Goal: Find contact information: Find contact information

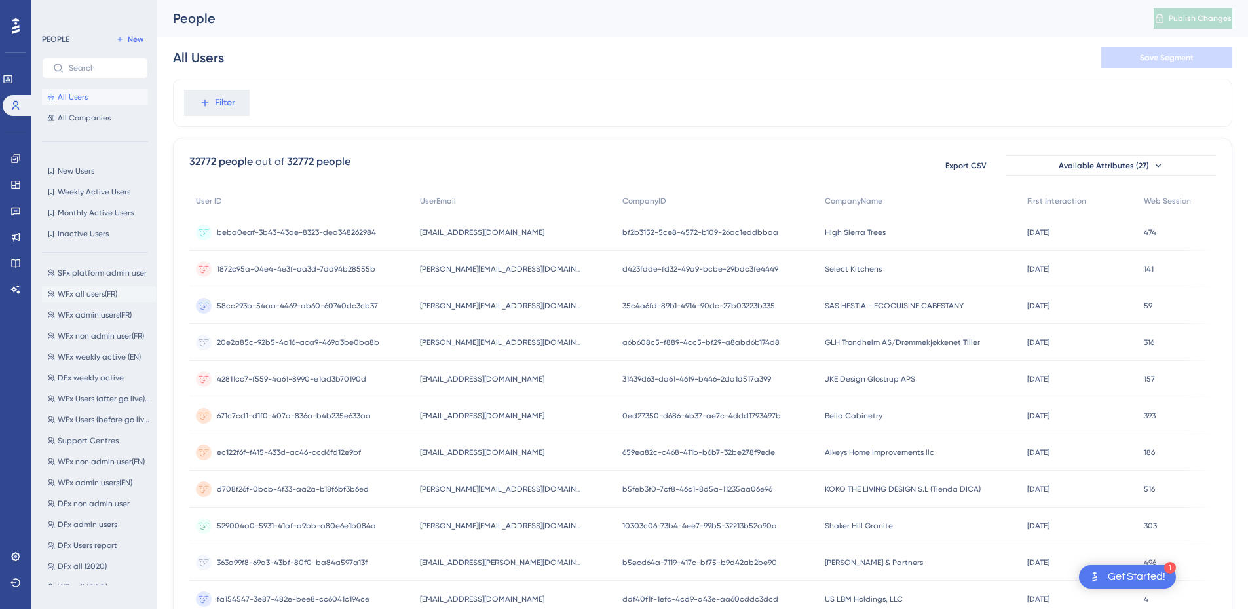
scroll to position [69, 0]
click at [98, 547] on span "DFx Users report" at bounding box center [88, 546] width 60 height 10
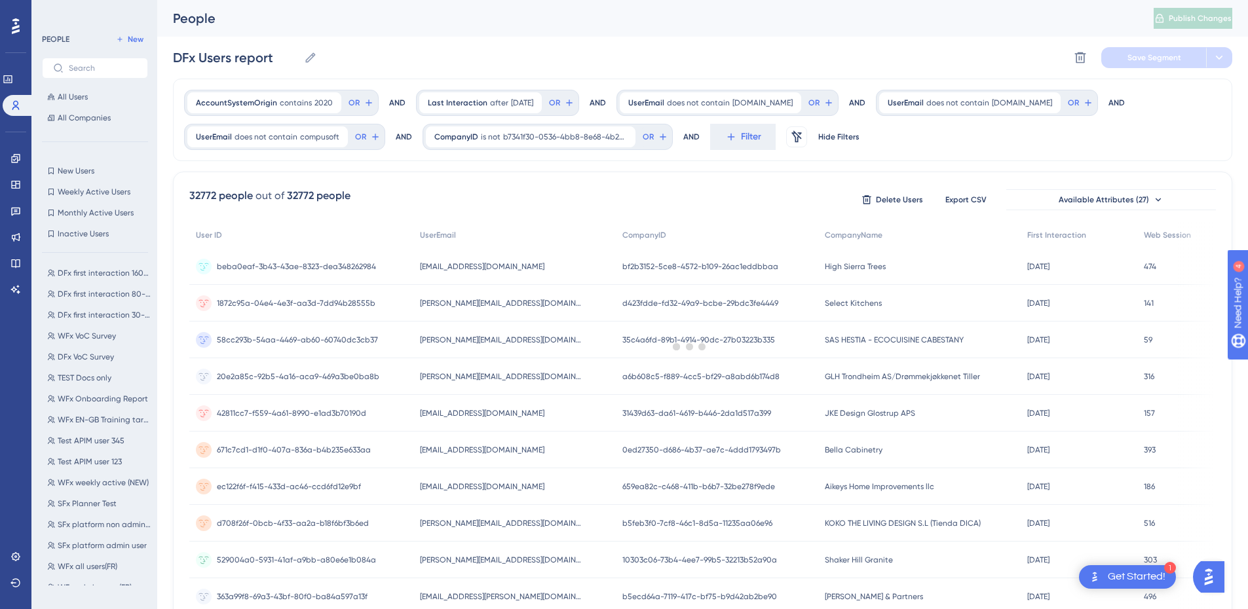
scroll to position [0, 0]
click at [1052, 230] on span "First Interaction" at bounding box center [1056, 235] width 59 height 10
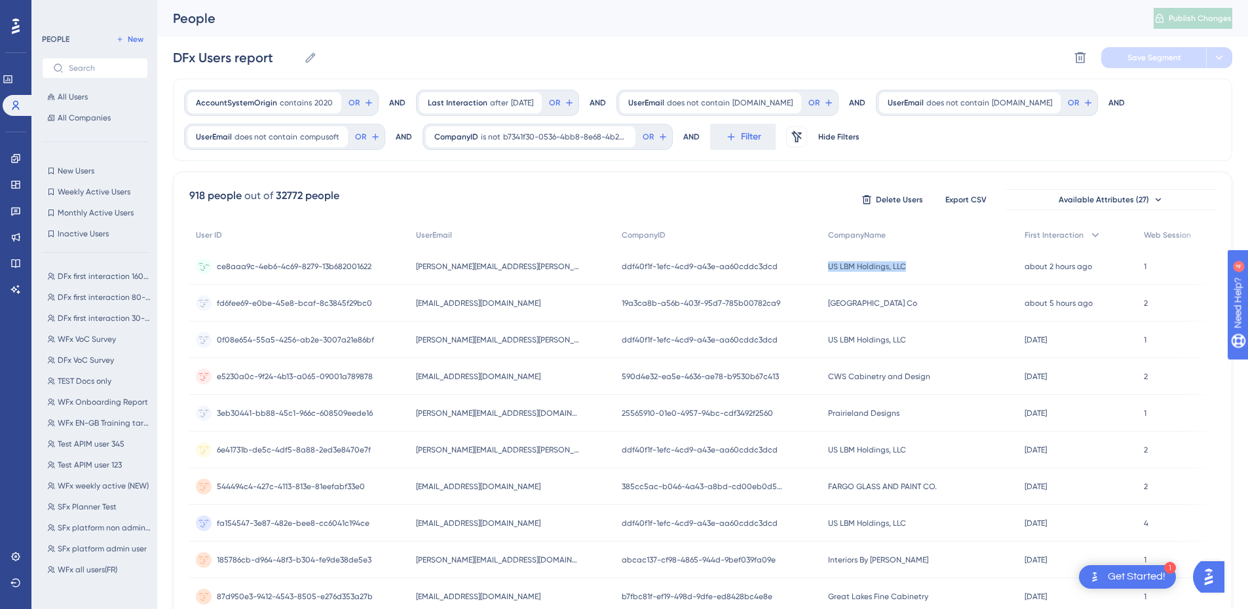
drag, startPoint x: 928, startPoint y: 267, endPoint x: 849, endPoint y: 270, distance: 78.7
click at [843, 271] on div "US LBM Holdings, LLC US LBM Holdings, LLC" at bounding box center [920, 266] width 197 height 37
copy span "US LBM Holdings, LLC"
drag, startPoint x: 491, startPoint y: 270, endPoint x: 419, endPoint y: 271, distance: 72.1
click at [419, 271] on div "[PERSON_NAME][EMAIL_ADDRESS][PERSON_NAME][PERSON_NAME][DOMAIN_NAME] [PERSON_NAM…" at bounding box center [512, 266] width 206 height 37
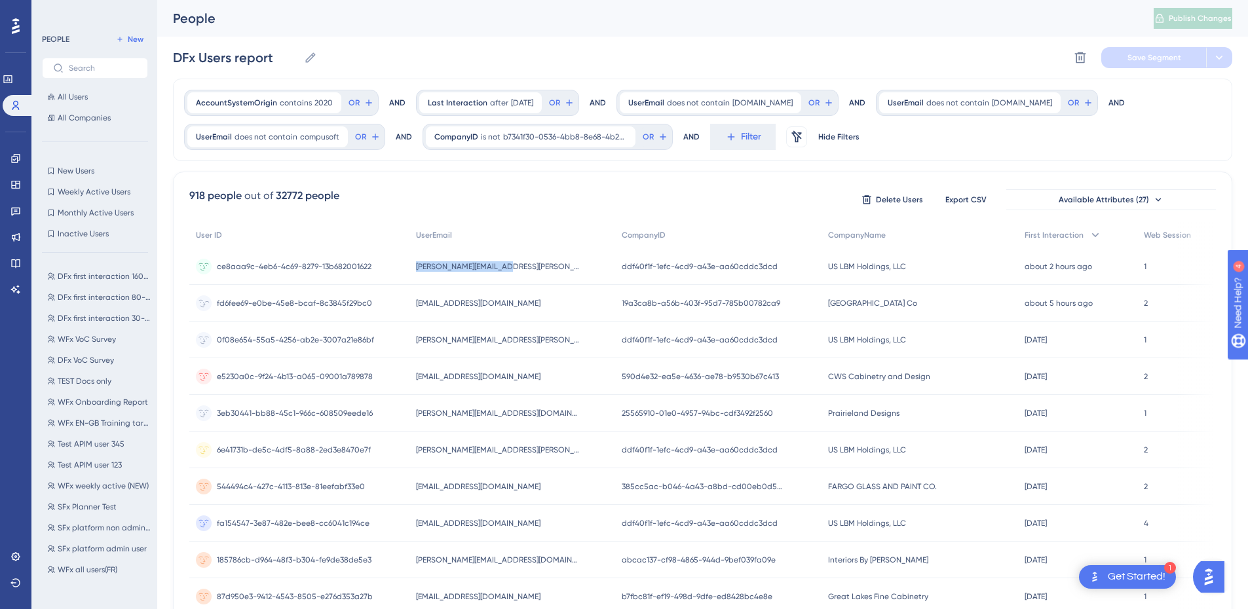
copy span "[PERSON_NAME][EMAIL_ADDRESS][PERSON_NAME][PERSON_NAME][DOMAIN_NAME]"
drag, startPoint x: 937, startPoint y: 301, endPoint x: 841, endPoint y: 303, distance: 95.7
click at [841, 303] on div "[GEOGRAPHIC_DATA] [GEOGRAPHIC_DATA] Co" at bounding box center [920, 303] width 197 height 37
click at [668, 50] on div "DFx Users report DFx Users report Delete Segment Save Segment" at bounding box center [702, 58] width 1059 height 42
